Goal: Information Seeking & Learning: Learn about a topic

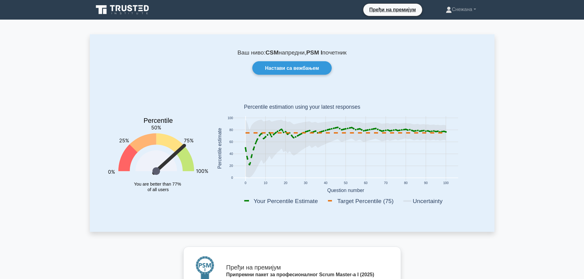
click at [93, 163] on div "Ваш ниво: CSM напредни, PSM I почетник Настави са вежбањем Percentile You are b…" at bounding box center [292, 132] width 404 height 197
click at [305, 69] on font "Настави са вежбањем" at bounding box center [292, 68] width 54 height 5
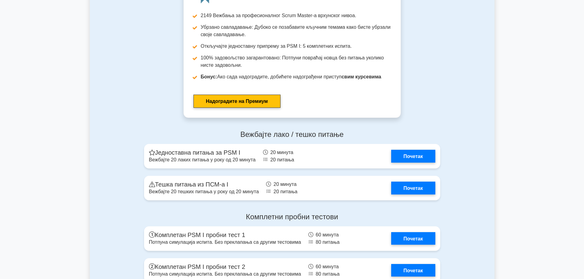
scroll to position [1722, 0]
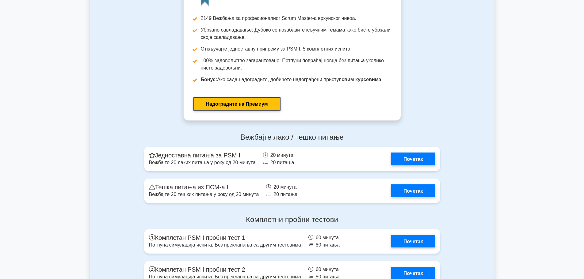
drag, startPoint x: 588, startPoint y: 95, endPoint x: 587, endPoint y: 202, distance: 106.6
click at [425, 164] on link "Почетак" at bounding box center [413, 157] width 44 height 13
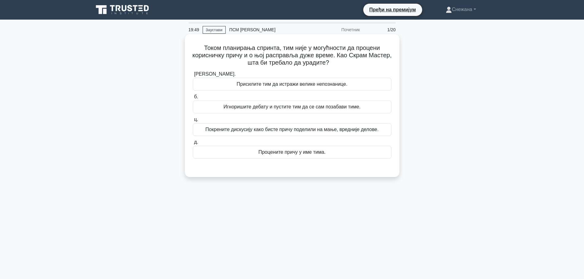
click at [338, 134] on div "Покрените дискусију како бисте причу поделили на мање, вредније делове." at bounding box center [292, 129] width 198 height 13
click at [193, 122] on input "ц. Покрените дискусију како бисте причу поделили на мање, вредније делове." at bounding box center [193, 120] width 0 height 4
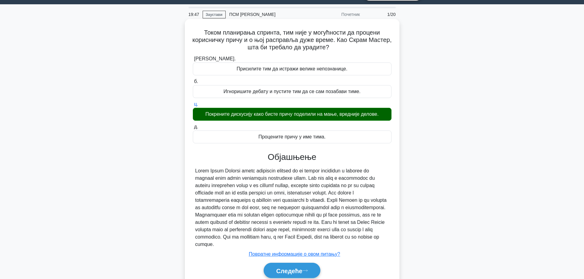
scroll to position [52, 0]
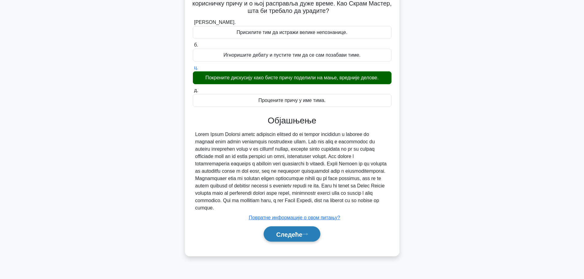
click at [299, 241] on button "Следеће" at bounding box center [291, 234] width 57 height 16
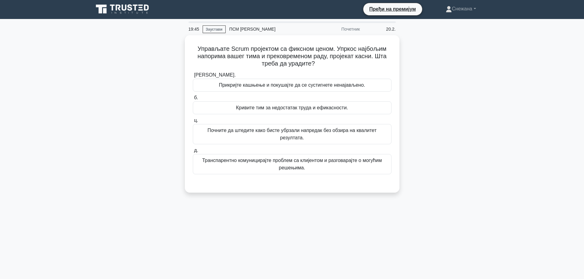
scroll to position [0, 0]
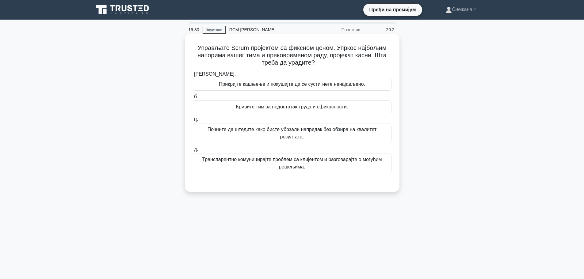
click at [282, 165] on div "Транспарентно комуницирајте проблем са клијентом и разговарајте о могућим решењ…" at bounding box center [292, 163] width 198 height 20
click at [193, 152] on input "д. Транспарентно комуницирајте проблем са клијентом и разговарајте о могућим ре…" at bounding box center [193, 150] width 0 height 4
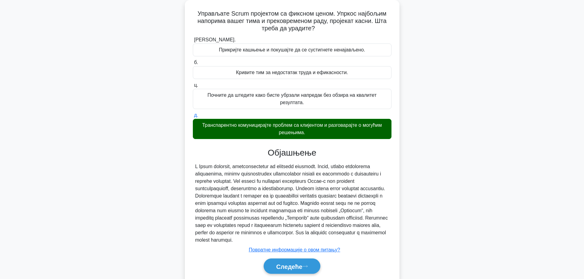
scroll to position [56, 0]
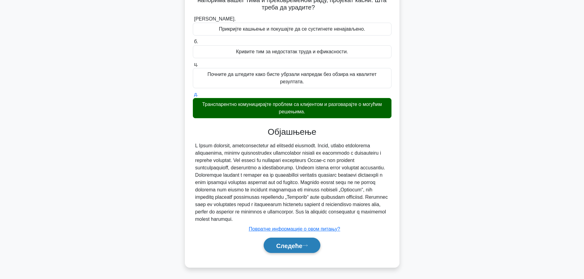
click at [300, 249] on button "Следеће" at bounding box center [291, 246] width 57 height 16
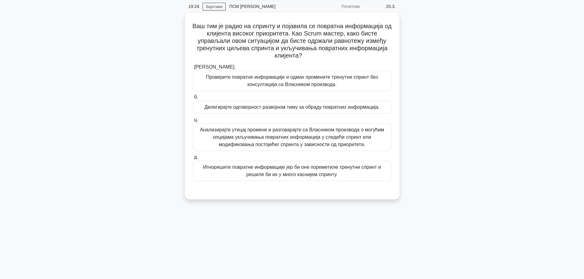
scroll to position [0, 0]
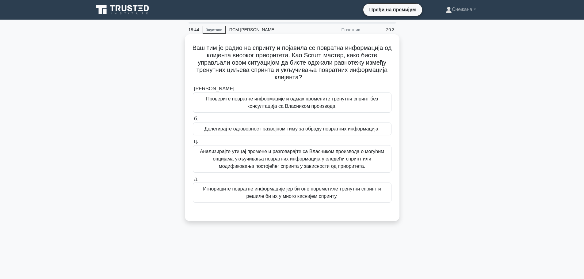
click at [294, 159] on font "Анализирајте утицај промене и разговарајте са Власником производа о могућим опц…" at bounding box center [292, 159] width 184 height 20
click at [193, 144] on input "ц. Анализирајте утицај промене и разговарајте са Власником производа о могућим …" at bounding box center [193, 142] width 0 height 4
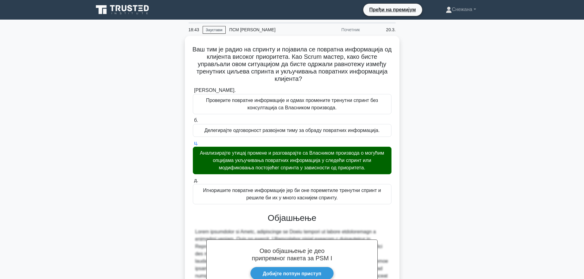
scroll to position [151, 0]
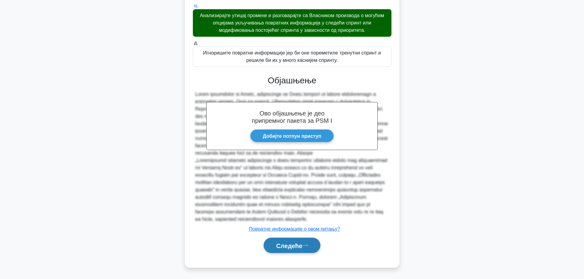
click at [298, 251] on button "Следеће" at bounding box center [291, 246] width 57 height 16
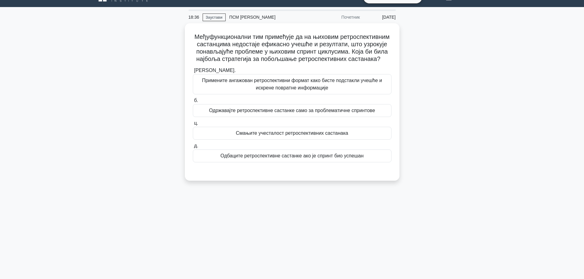
scroll to position [0, 0]
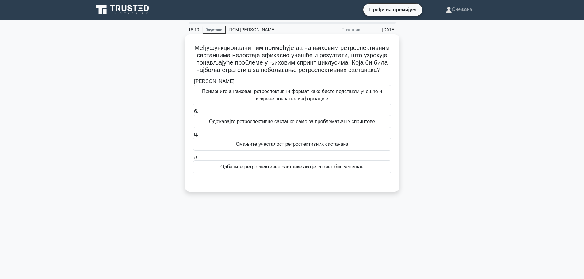
click at [338, 103] on font "Примените ангажован ретроспективни формат како бисте подстакли учешће и искрене…" at bounding box center [291, 95] width 193 height 15
click at [193, 84] on input "а. Примените ангажован ретроспективни формат како бисте подстакли учешће и искр…" at bounding box center [193, 82] width 0 height 4
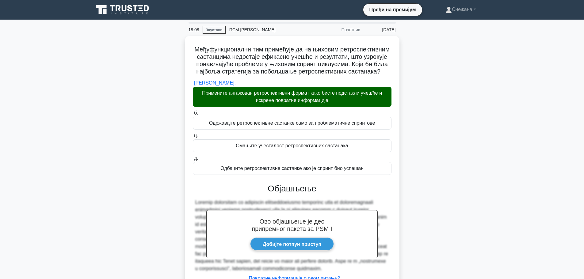
scroll to position [63, 0]
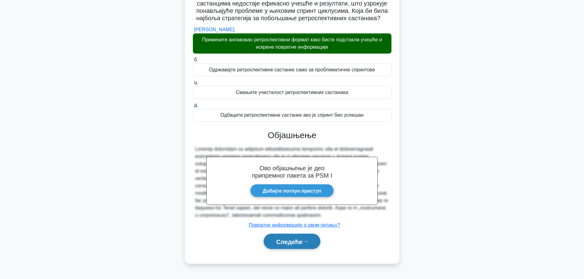
click at [293, 245] on font "Следеће" at bounding box center [289, 241] width 26 height 7
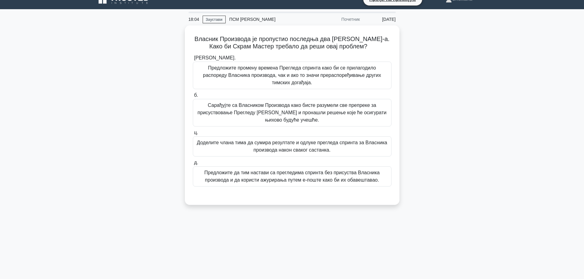
scroll to position [0, 0]
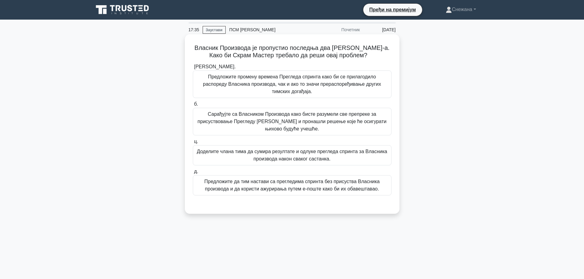
click at [351, 120] on font "Сарађујте са Власником Производа како бисте разумели све препреке за присуствов…" at bounding box center [291, 122] width 189 height 20
click at [193, 106] on input "б. Сарађујте са Власником Производа како бисте разумели све препреке за присуст…" at bounding box center [193, 104] width 0 height 4
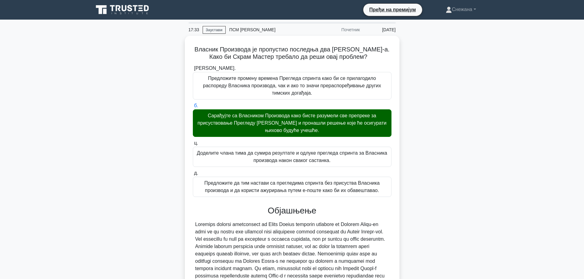
scroll to position [63, 0]
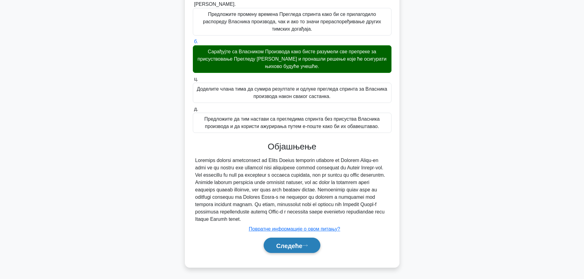
click at [312, 248] on button "Следеће" at bounding box center [291, 246] width 57 height 16
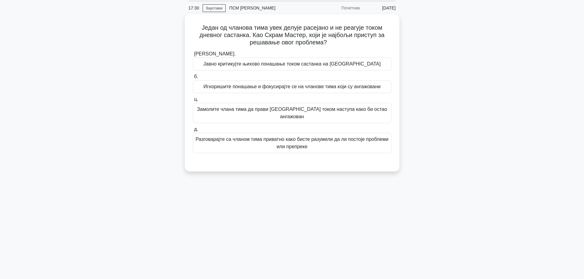
scroll to position [0, 0]
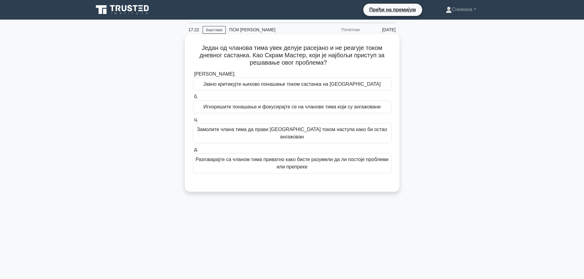
click at [350, 167] on div "а. Јавно критикујте њихово понашање током састанка на ногама б. ц. д." at bounding box center [292, 121] width 206 height 105
click at [367, 157] on font "Разговарајте са чланом тима приватно како бисте разумели да ли постоје проблеми…" at bounding box center [291, 163] width 193 height 13
click at [193, 152] on input "д. Разговарајте са чланом тима приватно како бисте разумели да ли постоје пробл…" at bounding box center [193, 150] width 0 height 4
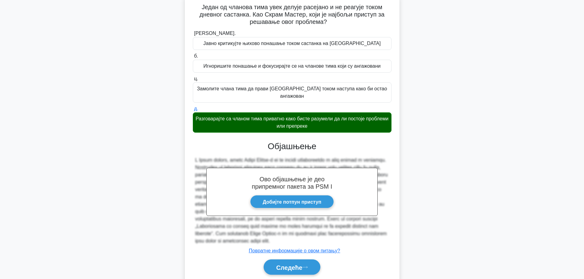
scroll to position [63, 0]
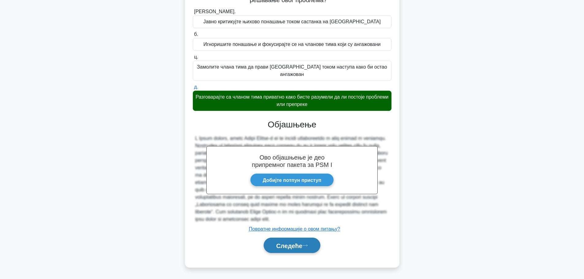
click at [297, 247] on font "Следеће" at bounding box center [289, 245] width 26 height 7
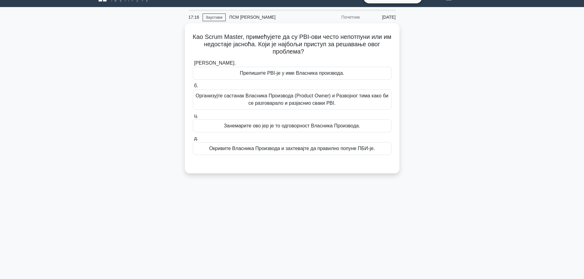
scroll to position [0, 0]
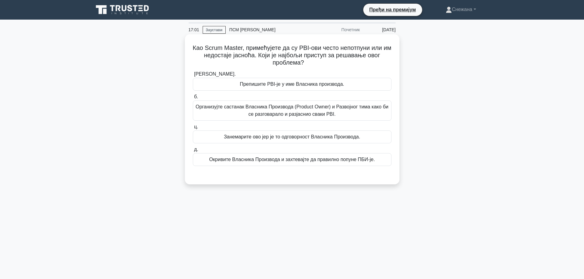
click at [355, 112] on font "Организујте састанак Власника Производа (Product Owner) и Развојног тима како б…" at bounding box center [291, 110] width 193 height 15
click at [193, 99] on input "б. Организујте састанак Власника Производа (Product Owner) и Развојног тима как…" at bounding box center [193, 97] width 0 height 4
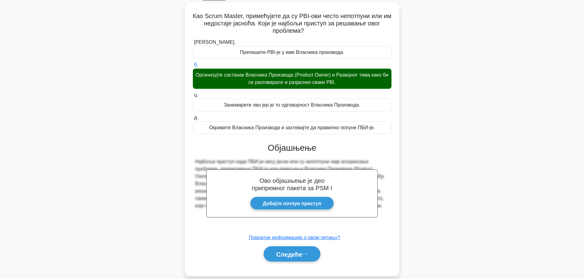
scroll to position [52, 0]
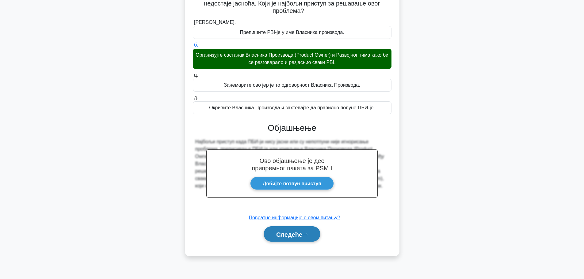
click at [311, 232] on button "Следеће" at bounding box center [291, 234] width 57 height 16
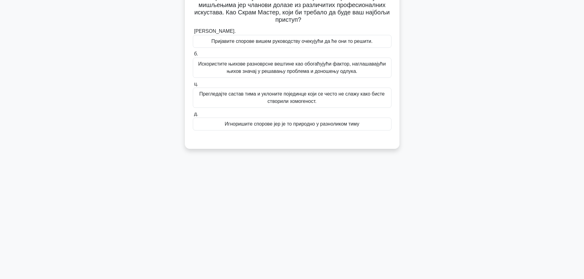
click at [582, 35] on main "16:52 Заустави ПСМ И Почетник 20. август Скрам тим се суочава са честим спорови…" at bounding box center [292, 123] width 584 height 311
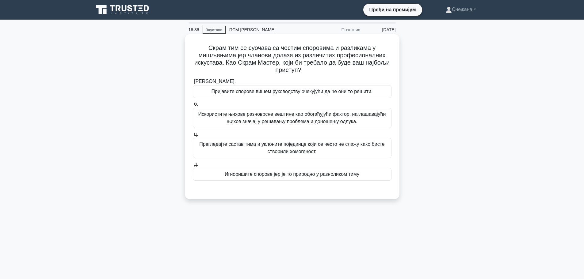
click at [376, 121] on font "Искористите њихове разноврсне вештине као обогаћујући фактор, наглашавајући њих…" at bounding box center [291, 118] width 193 height 15
click at [193, 106] on input "б. Искористите њихове разноврсне вештине као обогаћујући фактор, наглашавајући …" at bounding box center [193, 104] width 0 height 4
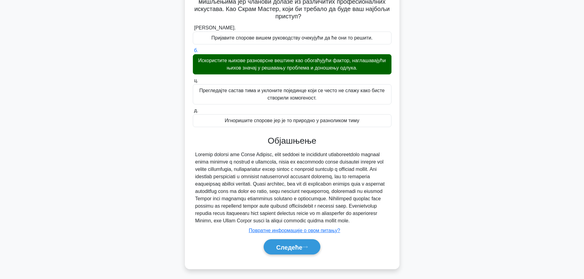
scroll to position [70, 0]
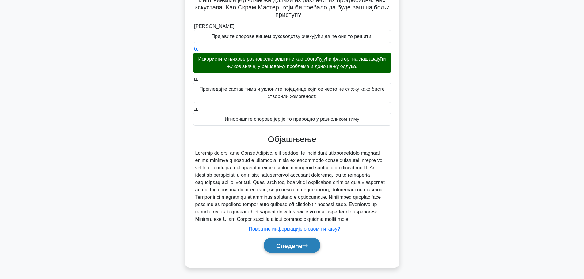
click at [288, 251] on button "Следеће" at bounding box center [291, 246] width 57 height 16
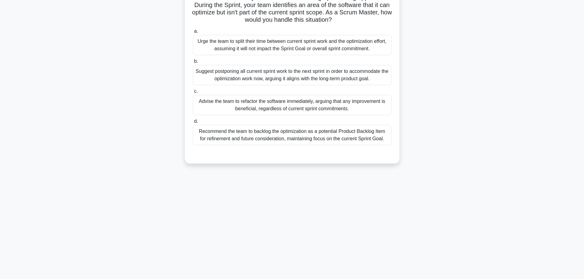
scroll to position [0, 0]
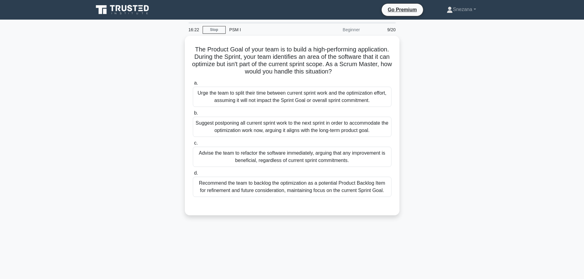
click at [448, 96] on div "The Product Goal of your team is to build a high-performing application. During…" at bounding box center [292, 129] width 404 height 187
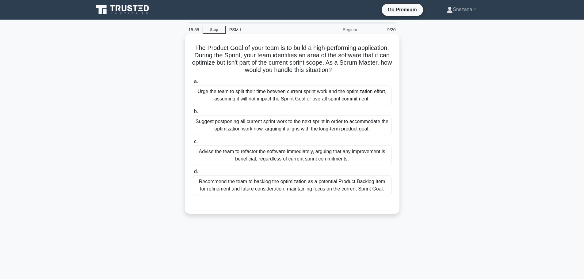
click at [351, 181] on div "Recommend the team to backlog the optimization as a potential Product Backlog I…" at bounding box center [292, 185] width 198 height 20
click at [193, 174] on input "d. Recommend the team to backlog the optimization as a potential Product Backlo…" at bounding box center [193, 172] width 0 height 4
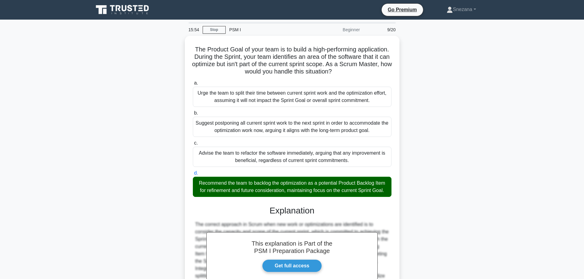
scroll to position [70, 0]
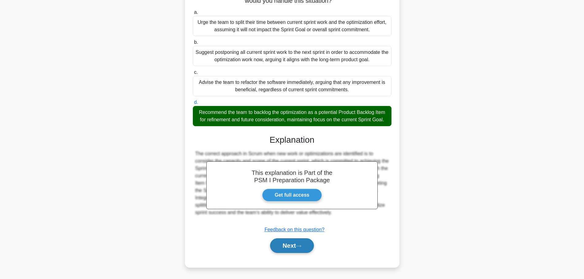
click at [285, 249] on button "Next" at bounding box center [292, 245] width 44 height 15
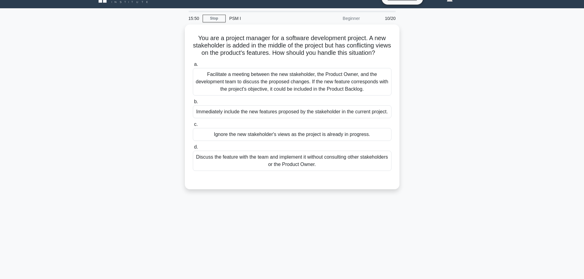
scroll to position [0, 0]
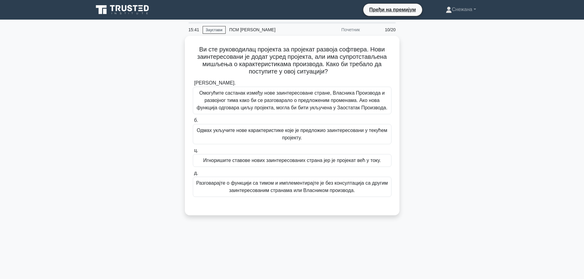
click at [407, 96] on div "Ви сте руководилац пројекта за пројекат развоја софтвера. Нови заинтересовани ј…" at bounding box center [292, 129] width 404 height 187
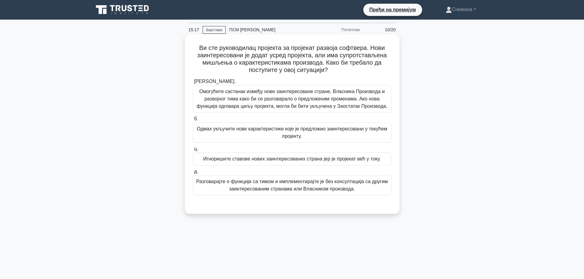
click at [368, 105] on font "Омогућите састанак између нове заинтересоване стране, Власника Производа и разв…" at bounding box center [291, 99] width 191 height 20
click at [193, 84] on input "а. Омогућите састанак између нове заинтересоване стране, Власника Производа и р…" at bounding box center [193, 82] width 0 height 4
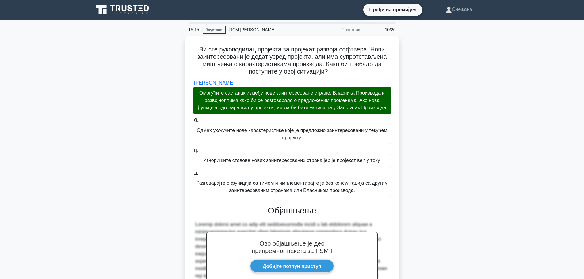
scroll to position [129, 0]
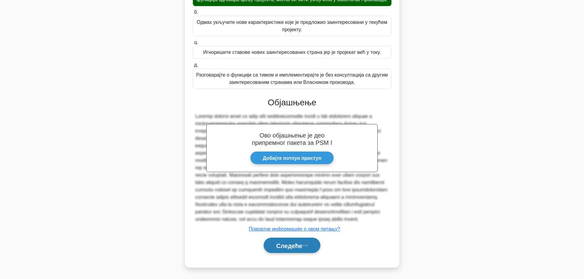
click at [312, 240] on button "Следеће" at bounding box center [291, 246] width 57 height 16
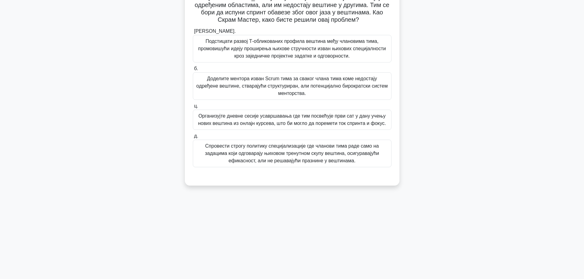
scroll to position [0, 0]
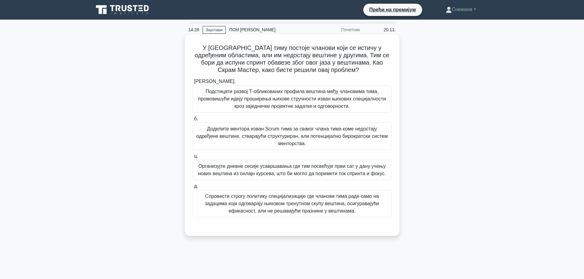
click at [311, 109] on font "Подстицати развој Т-обликованих профила вештина међу члановима тима, промовишућ…" at bounding box center [291, 99] width 187 height 20
click at [193, 84] on input "а. Подстицати развој Т-обликованих профила вештина међу члановима тима, промови…" at bounding box center [193, 82] width 0 height 4
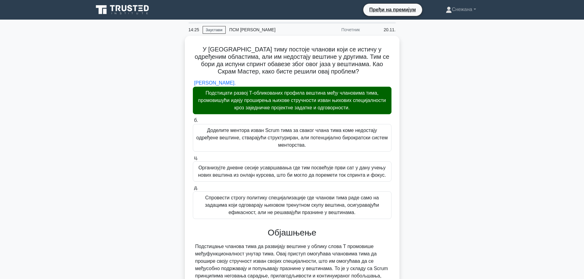
scroll to position [70, 0]
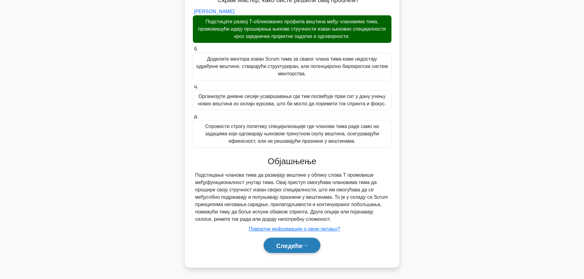
click at [302, 249] on font "Следеће" at bounding box center [289, 245] width 26 height 7
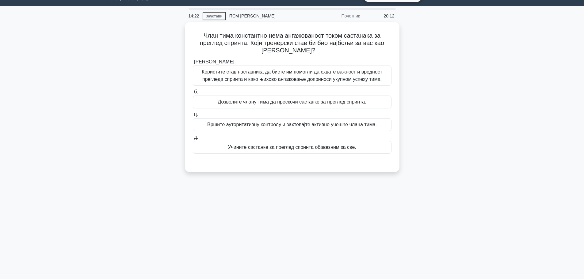
scroll to position [0, 0]
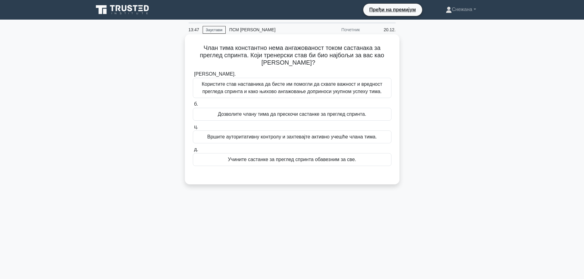
click at [332, 161] on font "Учините састанке за преглед спринта обавезним за све." at bounding box center [292, 159] width 128 height 5
click at [193, 152] on input "д. Учините састанке за преглед спринта обавезним за све." at bounding box center [193, 150] width 0 height 4
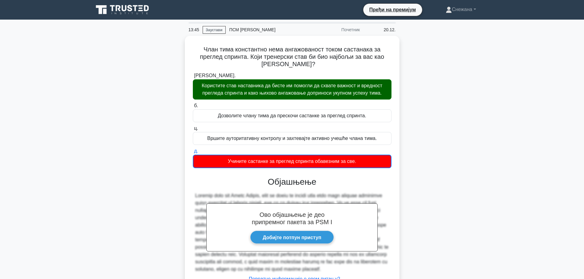
scroll to position [56, 0]
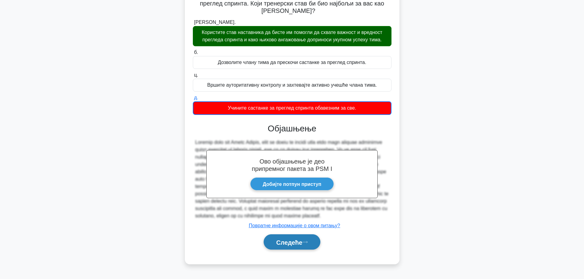
click at [293, 243] on font "Следеће" at bounding box center [289, 242] width 26 height 7
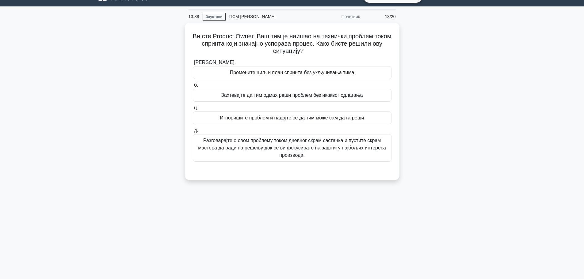
scroll to position [0, 0]
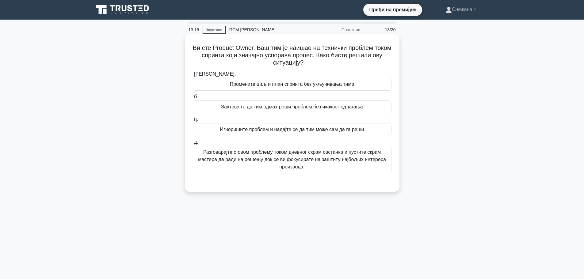
click at [375, 165] on font "Разговарајте о овом проблему током дневног скрам састанка и пустите скрам масте…" at bounding box center [291, 160] width 193 height 22
click at [193, 144] on input "д. Разговарајте о овом проблему током дневног скрам састанка и пустите скрам ма…" at bounding box center [193, 142] width 0 height 4
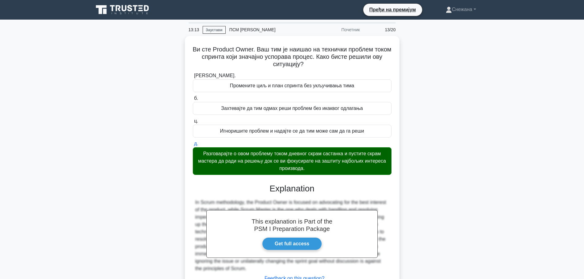
click at [582, 254] on main "13:13 Заустави ПСМ И Почетник 13/20 Ви сте Product Owner. Ваш тим је наишао на …" at bounding box center [292, 175] width 584 height 311
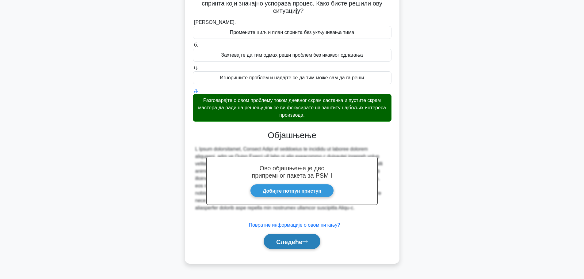
click at [302, 244] on font "Следеће" at bounding box center [289, 241] width 26 height 7
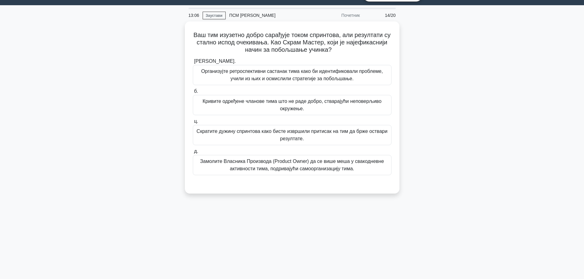
scroll to position [0, 0]
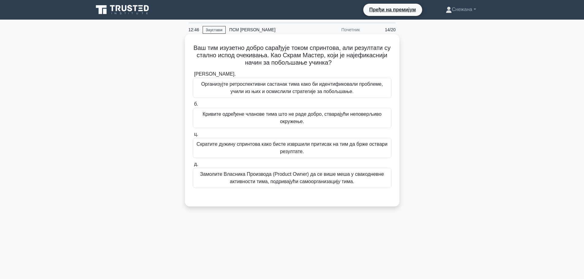
click at [366, 95] on font "Организујте ретроспективни састанак тима како би идентификовали проблеме, учили…" at bounding box center [291, 88] width 193 height 15
click at [193, 76] on input "а. Организујте ретроспективни састанак тима како би идентификовали проблеме, уч…" at bounding box center [193, 74] width 0 height 4
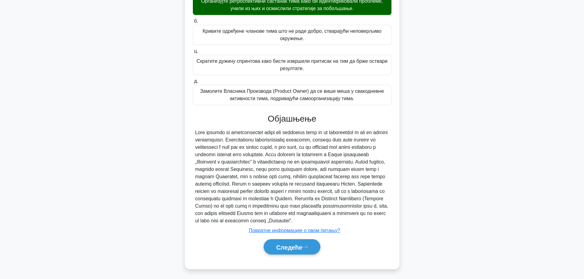
scroll to position [100, 0]
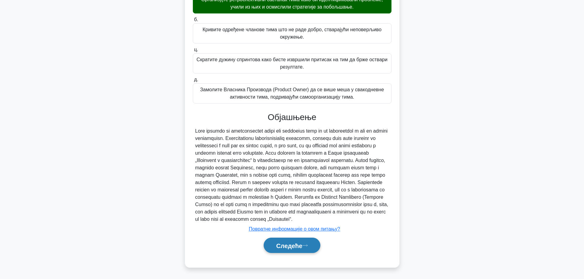
click at [297, 244] on font "Следеће" at bounding box center [289, 245] width 26 height 7
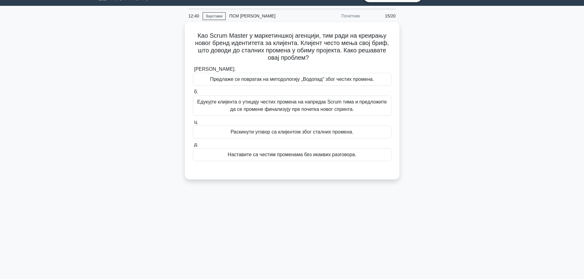
scroll to position [0, 0]
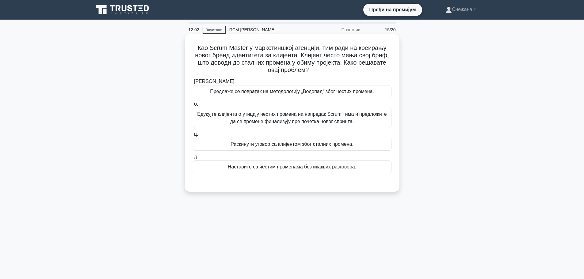
click at [365, 119] on font "Едукујте клијента о утицају честих промена на напредак Scrum тима и предложите …" at bounding box center [291, 118] width 193 height 15
click at [193, 106] on input "б. Едукујте клијента о утицају честих промена на напредак Scrum тима и предложи…" at bounding box center [193, 104] width 0 height 4
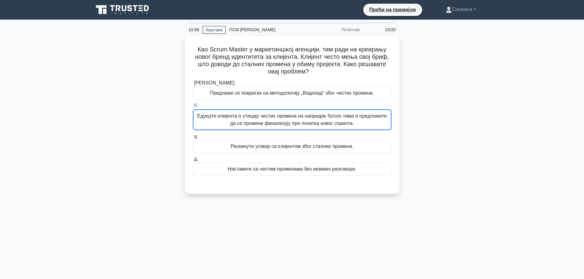
click at [475, 102] on div "Као Scrum Master у маркетиншкој агенцији, тим ради на креирању новог бренд иден…" at bounding box center [292, 118] width 404 height 165
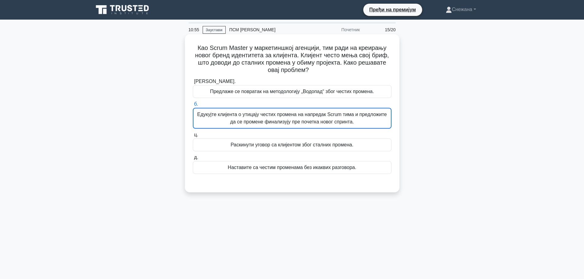
click at [382, 119] on font "Едукујте клијента о утицају честих промена на напредак Scrum тима и предложите …" at bounding box center [292, 118] width 192 height 15
click at [193, 106] on input "б. Едукујте клијента о утицају честих промена на напредак Scrum тима и предложи…" at bounding box center [193, 104] width 0 height 4
click at [359, 113] on font "Едукујте клијента о утицају честих промена на напредак Scrum тима и предложите …" at bounding box center [291, 118] width 189 height 13
click at [193, 106] on input "б. Едукујте клијента о утицају честих промена на напредак Scrum тима и предложи…" at bounding box center [193, 104] width 0 height 4
click at [359, 113] on font "Едукујте клијента о утицају честих промена на напредак Scrum тима и предложите …" at bounding box center [291, 118] width 189 height 13
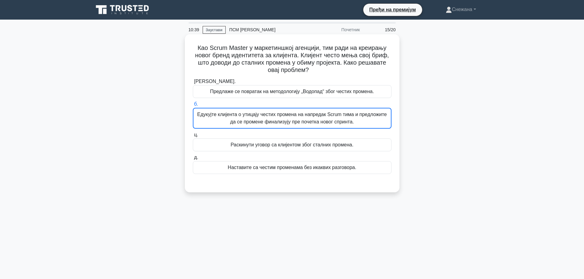
click at [193, 106] on input "б. Едукујте клијента о утицају честих промена на напредак Scrum тима и предложи…" at bounding box center [193, 104] width 0 height 4
click at [359, 113] on font "Едукујте клијента о утицају честих промена на напредак Scrum тима и предложите …" at bounding box center [291, 118] width 189 height 13
click at [193, 106] on input "б. Едукујте клијента о утицају честих промена на напредак Scrum тима и предложи…" at bounding box center [193, 104] width 0 height 4
click at [359, 113] on font "Едукујте клијента о утицају честих промена на напредак Scrum тима и предложите …" at bounding box center [291, 118] width 189 height 13
click at [193, 106] on input "б. Едукујте клијента о утицају честих промена на напредак Scrum тима и предложи…" at bounding box center [193, 104] width 0 height 4
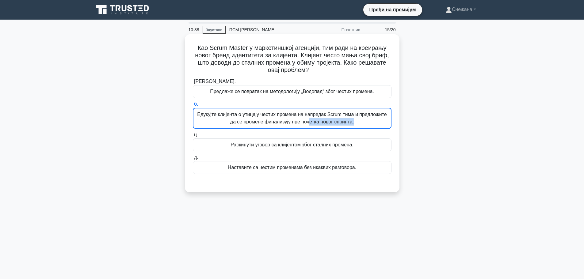
click at [359, 113] on font "Едукујте клијента о утицају честих промена на напредак Scrum тима и предложите …" at bounding box center [291, 118] width 189 height 13
click at [193, 106] on input "б. Едукујте клијента о утицају честих промена на напредак Scrum тима и предложи…" at bounding box center [193, 104] width 0 height 4
click at [359, 113] on font "Едукујте клијента о утицају честих промена на напредак Scrum тима и предложите …" at bounding box center [291, 118] width 189 height 13
click at [193, 106] on input "б. Едукујте клијента о утицају честих промена на напредак Scrum тима и предложи…" at bounding box center [193, 104] width 0 height 4
click at [387, 126] on div "Едукујте клијента о утицају честих промена на напредак Scrum тима и предложите …" at bounding box center [292, 118] width 198 height 21
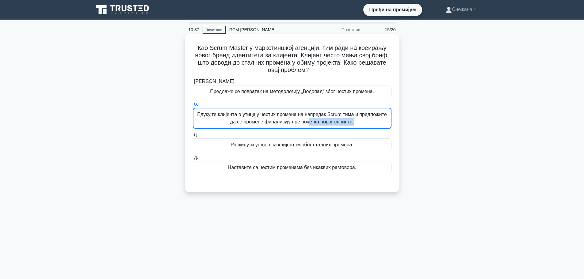
click at [193, 106] on input "б. Едукујте клијента о утицају честих промена на напредак Scrum тима и предложи…" at bounding box center [193, 104] width 0 height 4
click at [387, 126] on div "Едукујте клијента о утицају честих промена на напредак Scrum тима и предложите …" at bounding box center [292, 118] width 198 height 21
click at [193, 106] on input "б. Едукујте клијента о утицају честих промена на напредак Scrum тима и предложи…" at bounding box center [193, 104] width 0 height 4
click at [387, 126] on div "Едукујте клијента о утицају честих промена на напредак Scrum тима и предложите …" at bounding box center [292, 118] width 198 height 21
click at [193, 106] on input "б. Едукујте клијента о утицају честих промена на напредак Scrum тима и предложи…" at bounding box center [193, 104] width 0 height 4
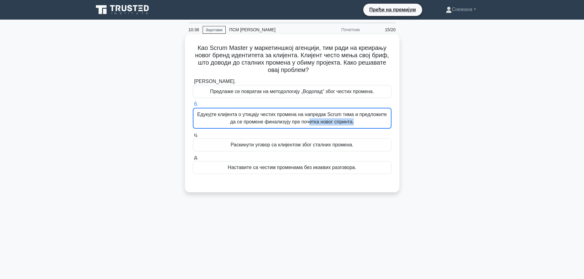
click at [387, 126] on div "Едукујте клијента о утицају честих промена на напредак Scrum тима и предложите …" at bounding box center [292, 118] width 198 height 21
click at [193, 106] on input "б. Едукујте клијента о утицају честих промена на напредак Scrum тима и предложи…" at bounding box center [193, 104] width 0 height 4
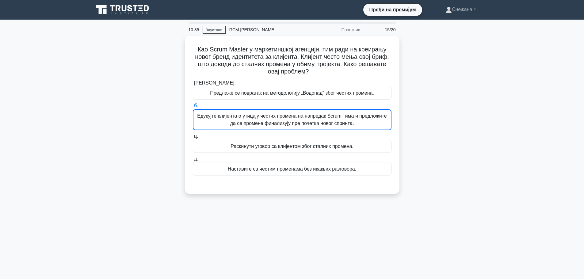
click at [424, 143] on div "Као Scrum Master у маркетиншкој агенцији, тим ради на креирању новог бренд иден…" at bounding box center [292, 118] width 404 height 165
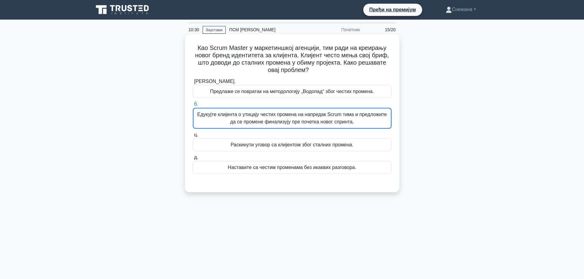
click at [384, 123] on font "Едукујте клијента о утицају честих промена на напредак Scrum тима и предложите …" at bounding box center [292, 118] width 192 height 15
click at [193, 106] on input "б. Едукујте клијента о утицају честих промена на напредак Scrum тима и предложи…" at bounding box center [193, 104] width 0 height 4
click at [384, 123] on font "Едукујте клијента о утицају честих промена на напредак Scrum тима и предложите …" at bounding box center [292, 118] width 192 height 15
click at [193, 106] on input "б. Едукујте клијента о утицају честих промена на напредак Scrum тима и предложи…" at bounding box center [193, 104] width 0 height 4
click at [384, 123] on font "Едукујте клијента о утицају честих промена на напредак Scrum тима и предложите …" at bounding box center [292, 118] width 192 height 15
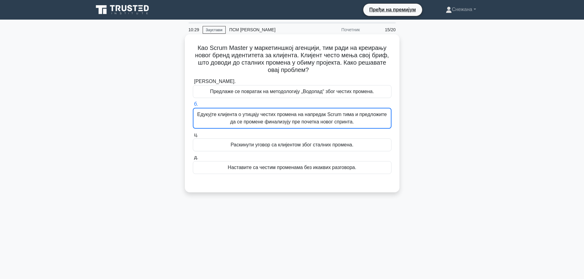
click at [193, 106] on input "б. Едукујте клијента о утицају честих промена на напредак Scrum тима и предложи…" at bounding box center [193, 104] width 0 height 4
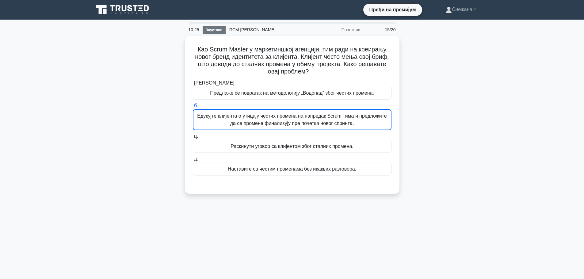
click at [208, 30] on font "Заустави" at bounding box center [214, 30] width 17 height 4
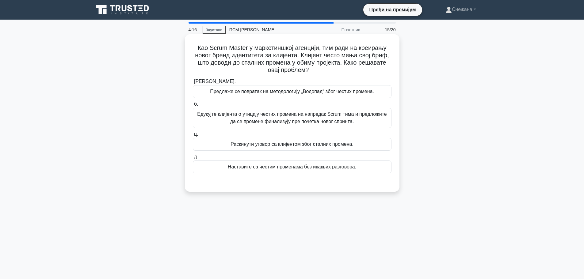
click at [261, 120] on font "Едукујте клијента о утицају честих промена на напредак Scrum тима и предложите …" at bounding box center [291, 118] width 189 height 13
click at [193, 106] on input "б. Едукујте клијента о утицају честих промена на напредак Scrum тима и предложи…" at bounding box center [193, 104] width 0 height 4
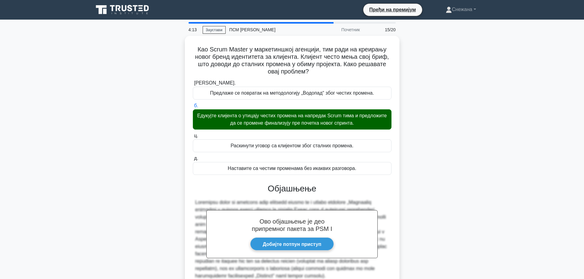
scroll to position [63, 0]
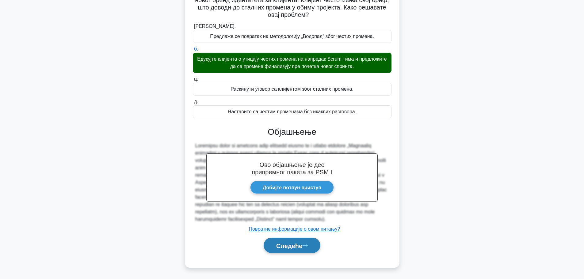
click at [301, 241] on button "Следеће" at bounding box center [291, 246] width 57 height 16
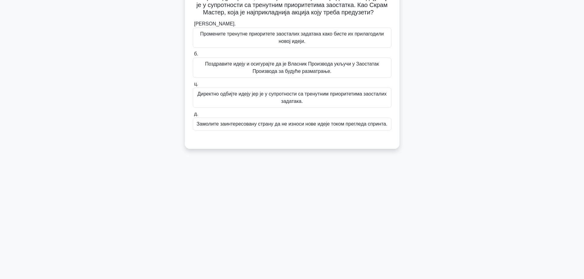
scroll to position [0, 0]
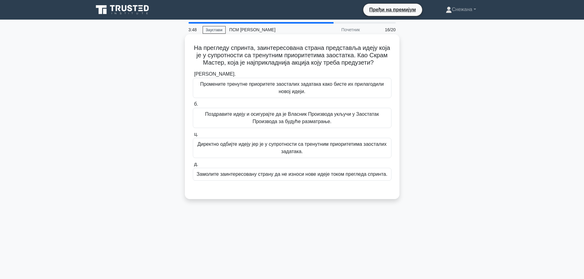
click at [349, 123] on font "Поздравите идеју и осигурајте да је Власник Производа укључи у Заостатак Произв…" at bounding box center [291, 118] width 193 height 15
click at [193, 106] on input "б. Поздравите идеју и осигурајте да је Власник Производа укључи у Заостатак Про…" at bounding box center [193, 104] width 0 height 4
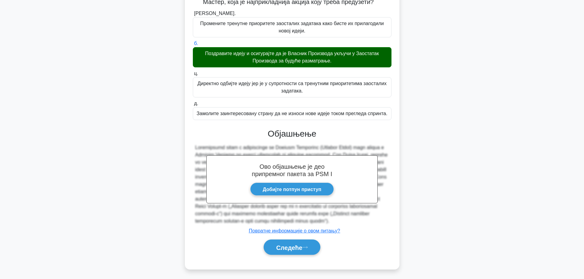
scroll to position [70, 0]
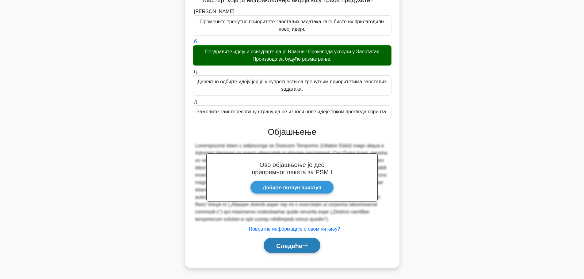
click at [306, 239] on button "Следеће" at bounding box center [291, 246] width 57 height 16
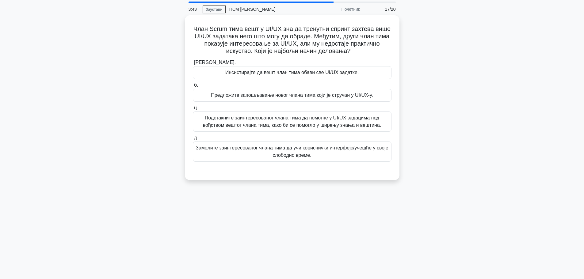
scroll to position [0, 0]
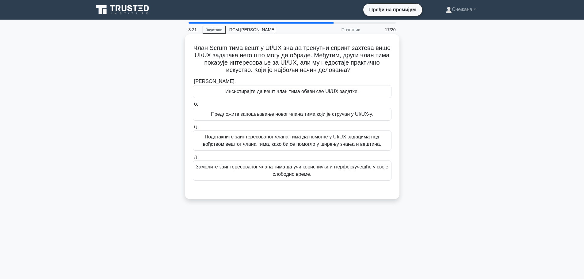
click at [361, 137] on font "Подстакните заинтересованог члана тима да помогне у UI/UX задацима под вођством…" at bounding box center [292, 140] width 178 height 13
click at [193, 129] on input "ц. Подстакните заинтересованог члана тима да помогне у UI/UX задацима под вођст…" at bounding box center [193, 127] width 0 height 4
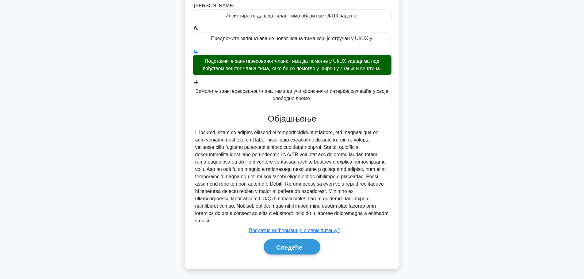
scroll to position [85, 0]
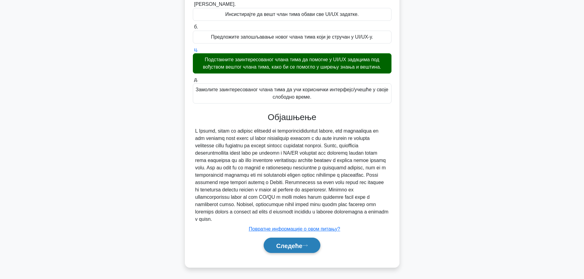
click at [286, 251] on button "Следеће" at bounding box center [291, 246] width 57 height 16
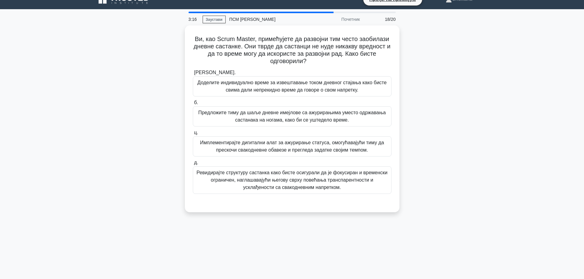
scroll to position [0, 0]
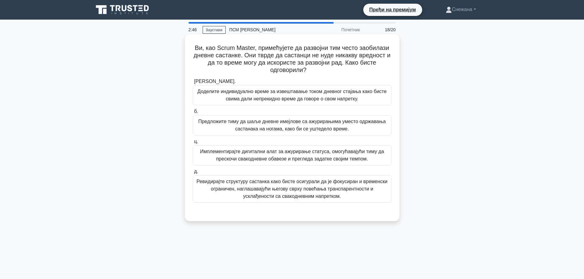
click at [361, 188] on font "Ревидирајте структуру састанка како бисте осигурали да је фокусиран и временски…" at bounding box center [291, 189] width 191 height 20
click at [193, 174] on input "д. Ревидирајте структуру састанка како бисте осигурали да је фокусиран и времен…" at bounding box center [193, 172] width 0 height 4
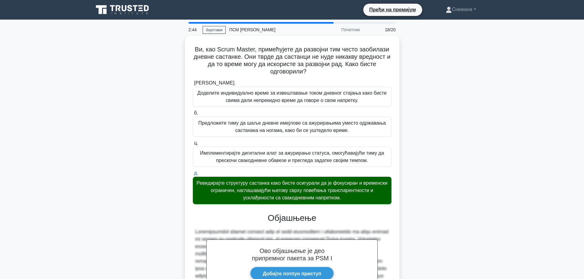
drag, startPoint x: 583, startPoint y: 224, endPoint x: 588, endPoint y: 224, distance: 4.6
click at [583, 224] on html "Пређи на премијум Профил" at bounding box center [292, 178] width 584 height 356
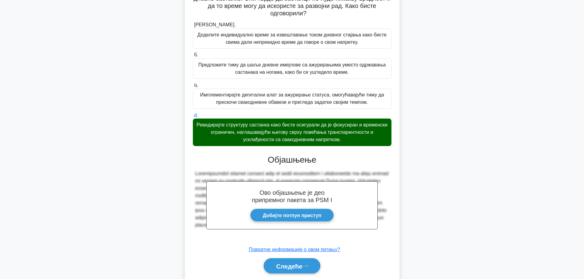
scroll to position [78, 0]
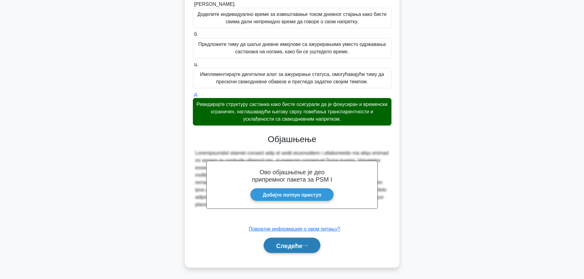
click at [297, 240] on button "Следеће" at bounding box center [291, 246] width 57 height 16
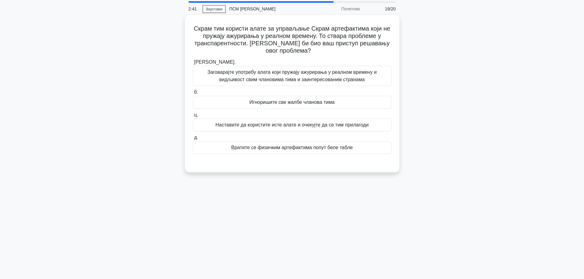
scroll to position [0, 0]
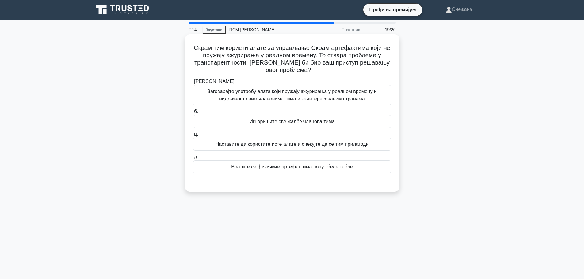
click at [379, 94] on font "Заговарајте употребу алата који пружају ажурирања у реалном времену и видљивост…" at bounding box center [291, 95] width 193 height 15
click at [193, 84] on input "а. Заговарајте употребу алата који пружају ажурирања у реалном времену и видљив…" at bounding box center [193, 82] width 0 height 4
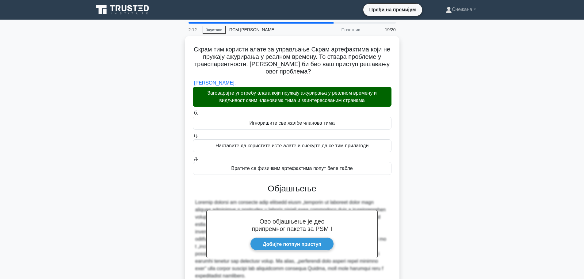
scroll to position [63, 0]
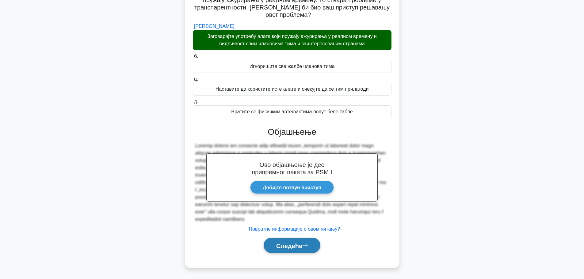
click at [301, 239] on button "Следеће" at bounding box center [291, 246] width 57 height 16
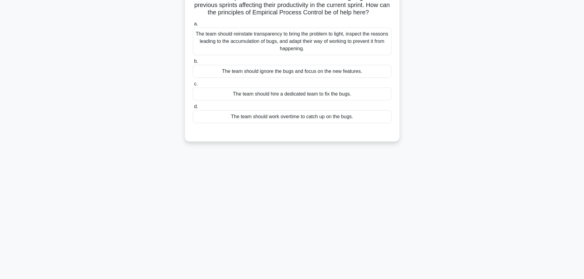
click at [301, 239] on div "2:10 Заустави ПСМ И Почетник 20/20 The team spends a considerable amount of tim…" at bounding box center [292, 123] width 404 height 306
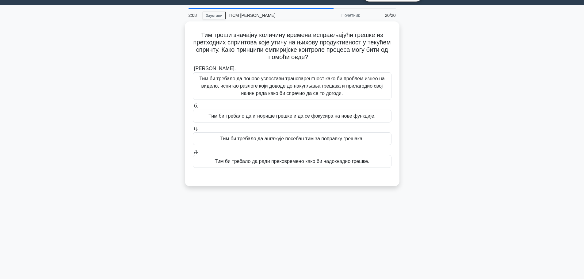
scroll to position [0, 0]
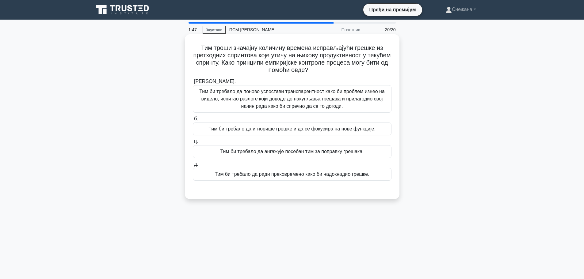
click at [333, 100] on font "Тим би требало да поново успостави транспарентност како би проблем изнео на вид…" at bounding box center [291, 99] width 185 height 20
click at [193, 84] on input "а. Тим би требало да поново успостави транспарентност како би проблем изнео на …" at bounding box center [193, 82] width 0 height 4
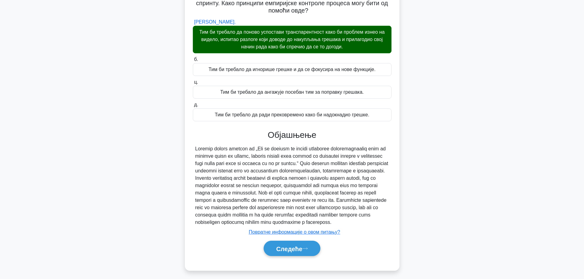
scroll to position [70, 0]
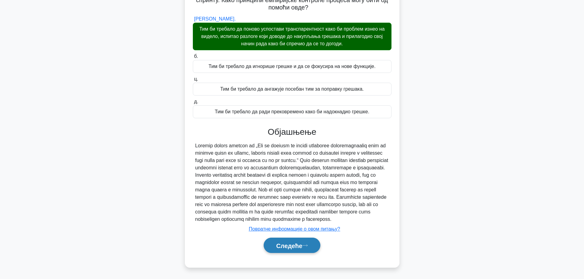
click at [297, 245] on font "Следеће" at bounding box center [289, 245] width 26 height 7
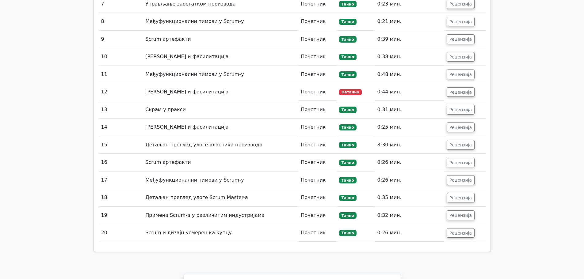
scroll to position [1011, 0]
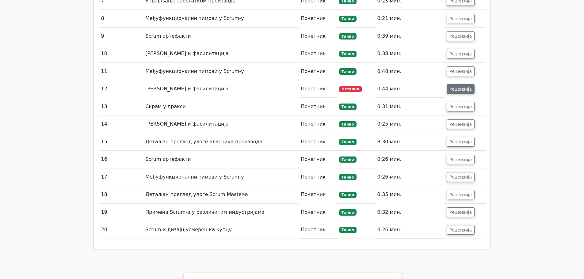
click at [463, 86] on font "Рецензија" at bounding box center [460, 88] width 22 height 5
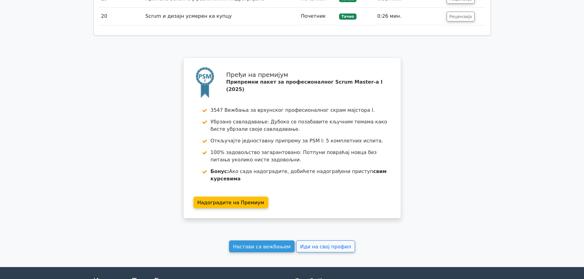
scroll to position [1512, 0]
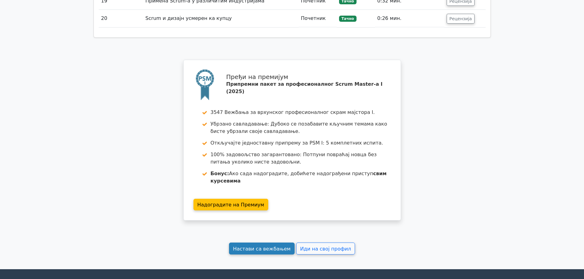
click at [282, 243] on link "Настави са вежбањем" at bounding box center [262, 249] width 66 height 12
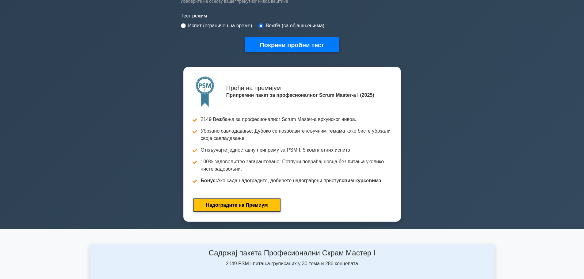
scroll to position [103, 0]
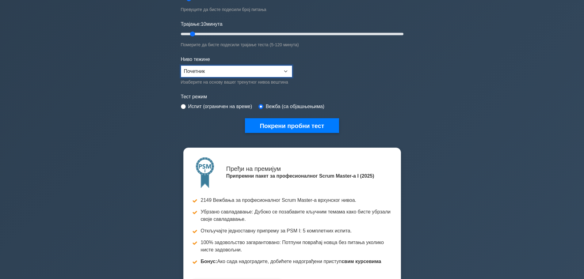
click at [285, 66] on select "Почетник Средњи ниво Стручњак" at bounding box center [236, 72] width 111 height 12
select select "intermediate"
click at [181, 66] on select "Почетник Средњи ниво Стручњак" at bounding box center [236, 72] width 111 height 12
click at [262, 133] on div "Професионални скрам мајстор I Прилагодите свој следећи пробни тест Теме Основе …" at bounding box center [292, 31] width 230 height 231
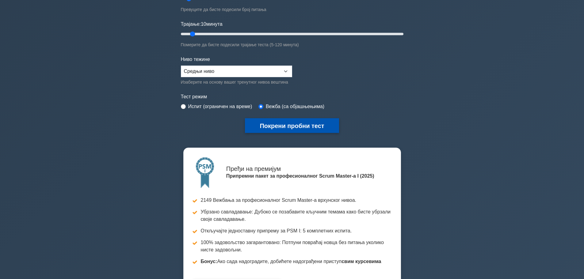
click at [263, 128] on font "Покрени пробни тест" at bounding box center [291, 126] width 64 height 7
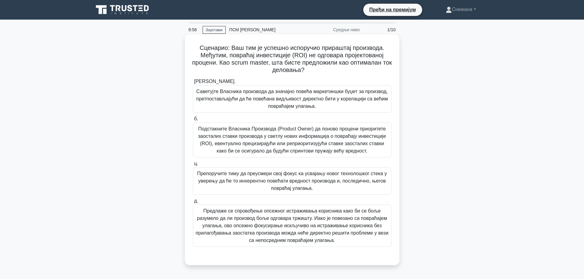
click at [319, 64] on font "Сценарио: Ваш тим је успешно испоручио прираштај производа. Међутим, повраћај и…" at bounding box center [292, 58] width 200 height 29
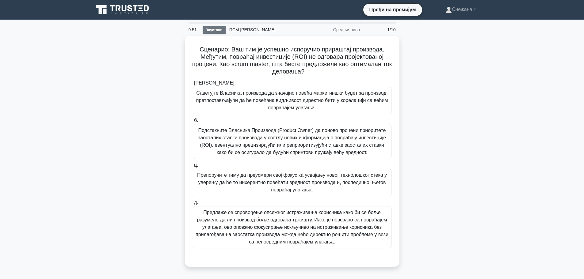
click at [211, 32] on link "Заустави" at bounding box center [213, 30] width 23 height 8
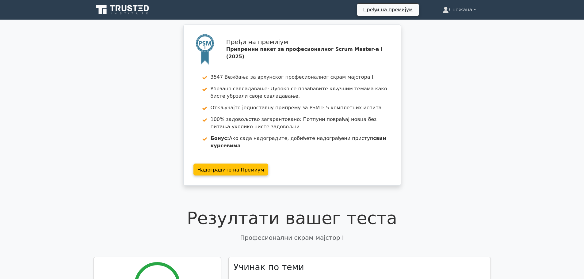
click at [459, 5] on link "Снежана" at bounding box center [459, 10] width 62 height 12
click at [433, 23] on font "Профил" at bounding box center [443, 24] width 20 height 6
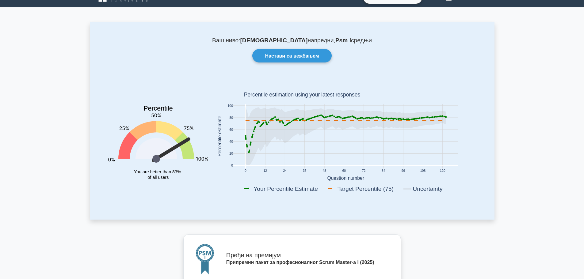
scroll to position [256, 0]
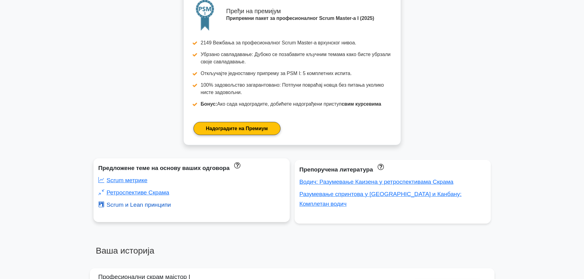
click at [135, 205] on font "Scrum и Lean принципи" at bounding box center [139, 205] width 64 height 6
